Goal: Use online tool/utility: Use online tool/utility

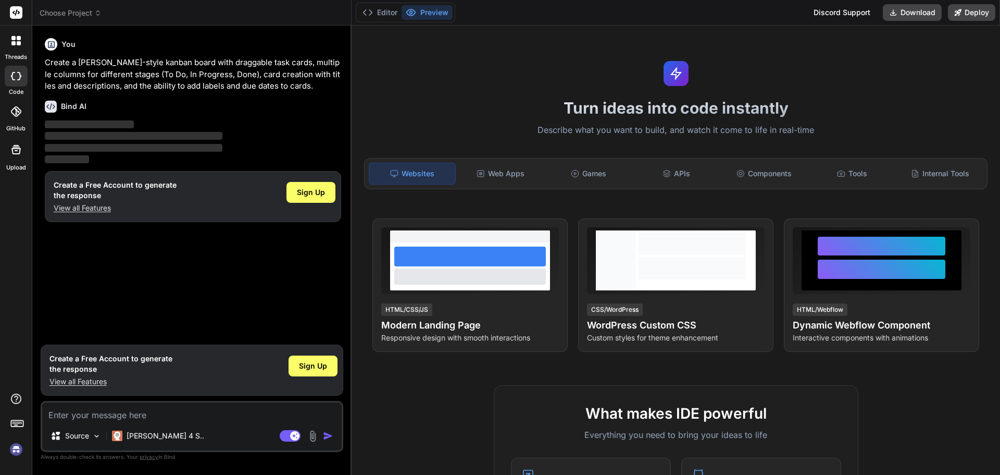
type textarea "x"
click at [507, 170] on div "Web Apps" at bounding box center [501, 174] width 86 height 22
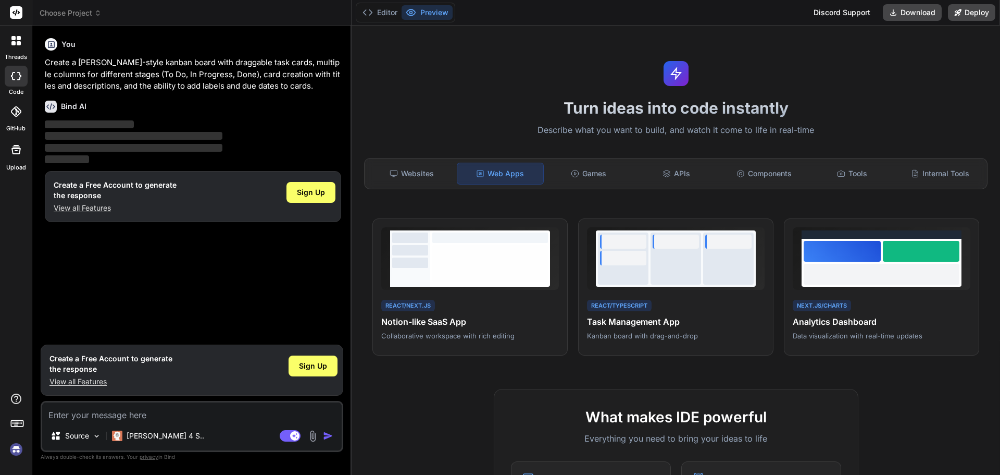
click at [414, 185] on div "Websites Web Apps Games APIs Components Tools Internal Tools" at bounding box center [675, 173] width 623 height 31
click at [417, 177] on div "Websites" at bounding box center [412, 174] width 86 height 22
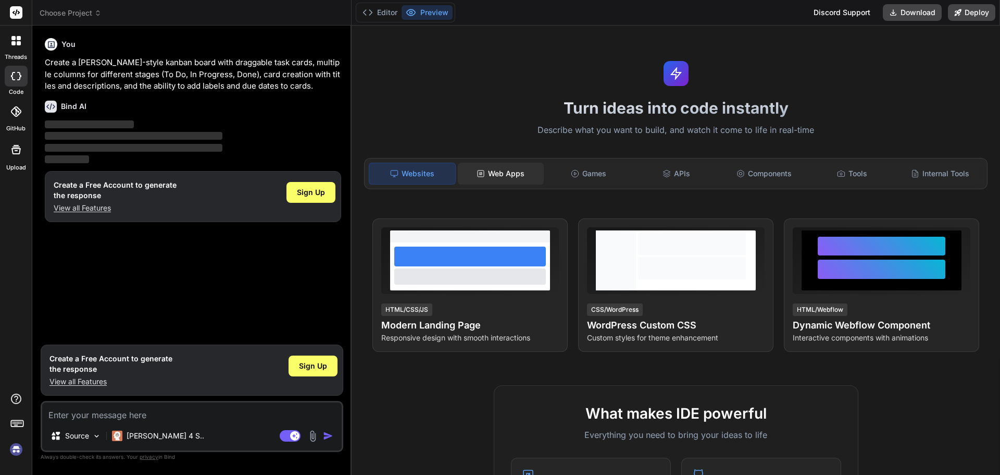
click at [486, 173] on div "Web Apps" at bounding box center [501, 174] width 86 height 22
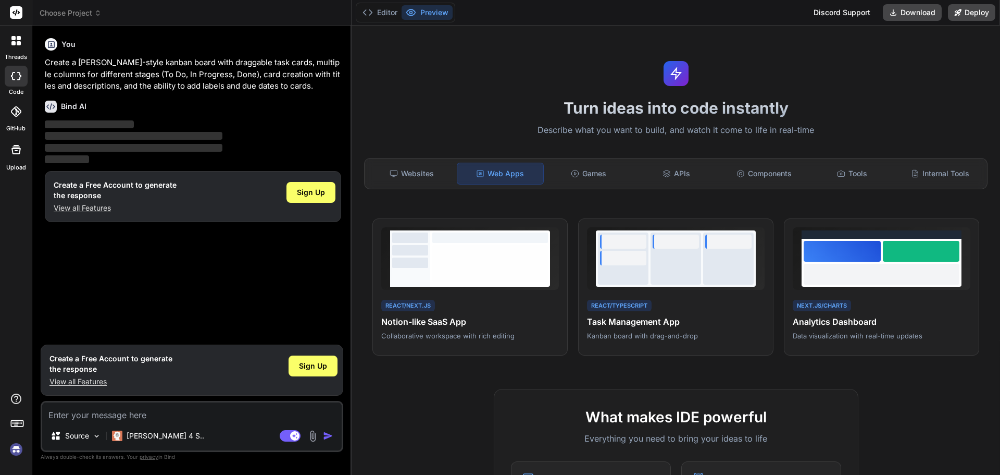
scroll to position [139, 0]
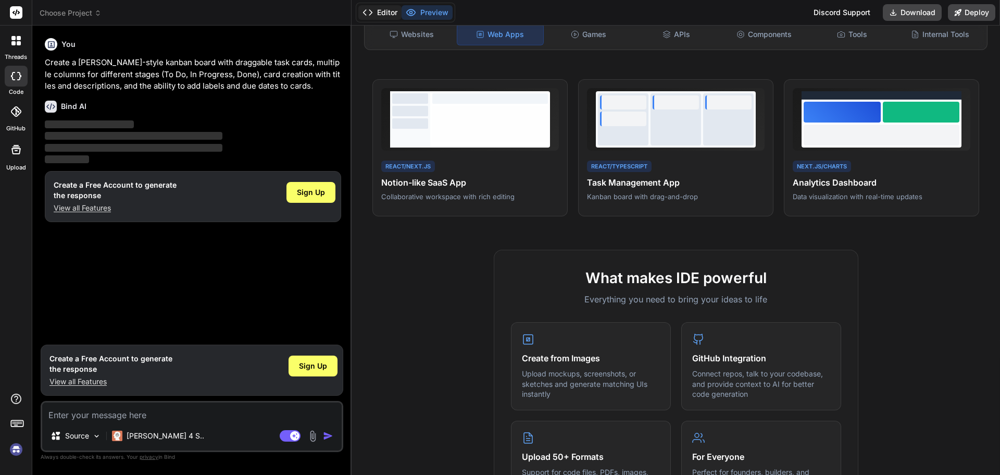
click at [392, 14] on button "Editor" at bounding box center [379, 12] width 43 height 15
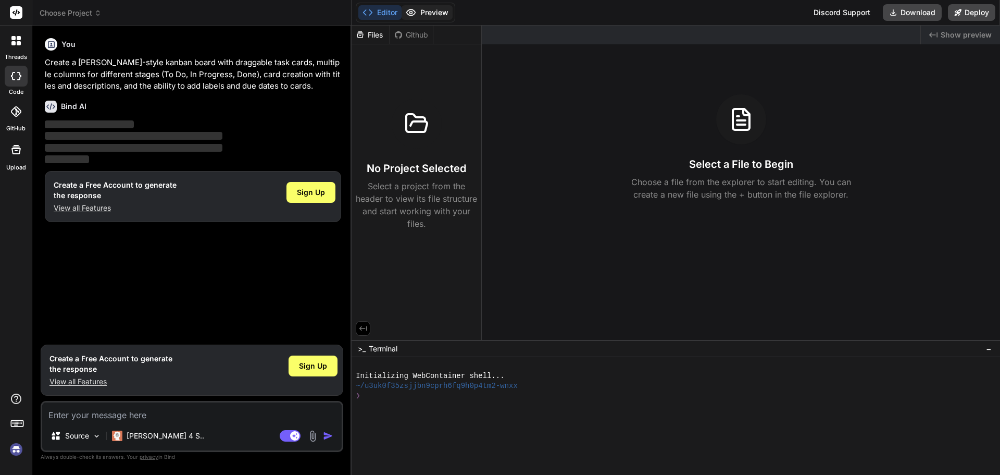
click at [417, 16] on button "Preview" at bounding box center [427, 12] width 51 height 15
